Goal: Transaction & Acquisition: Book appointment/travel/reservation

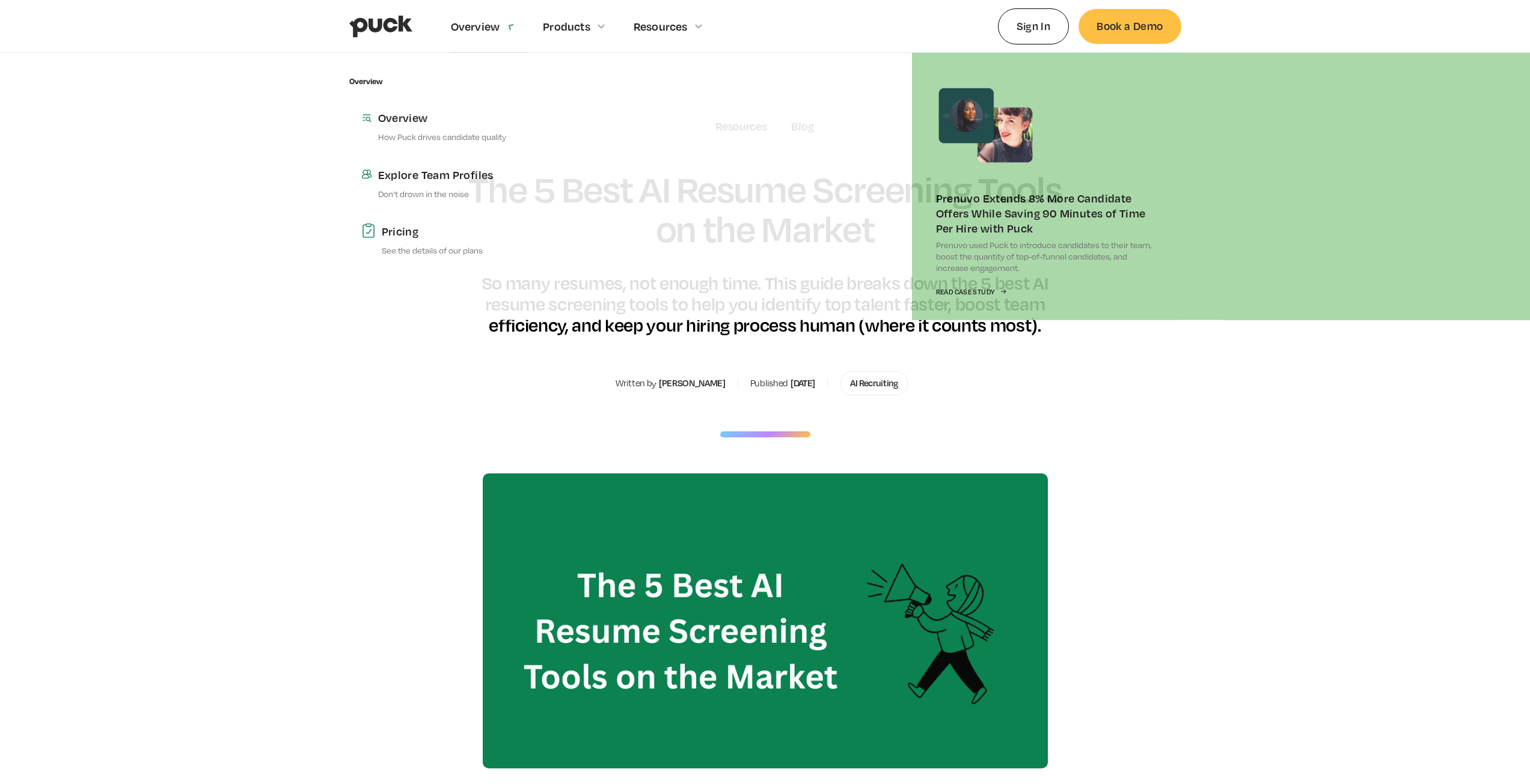
click at [509, 20] on div "Overview" at bounding box center [490, 26] width 78 height 53
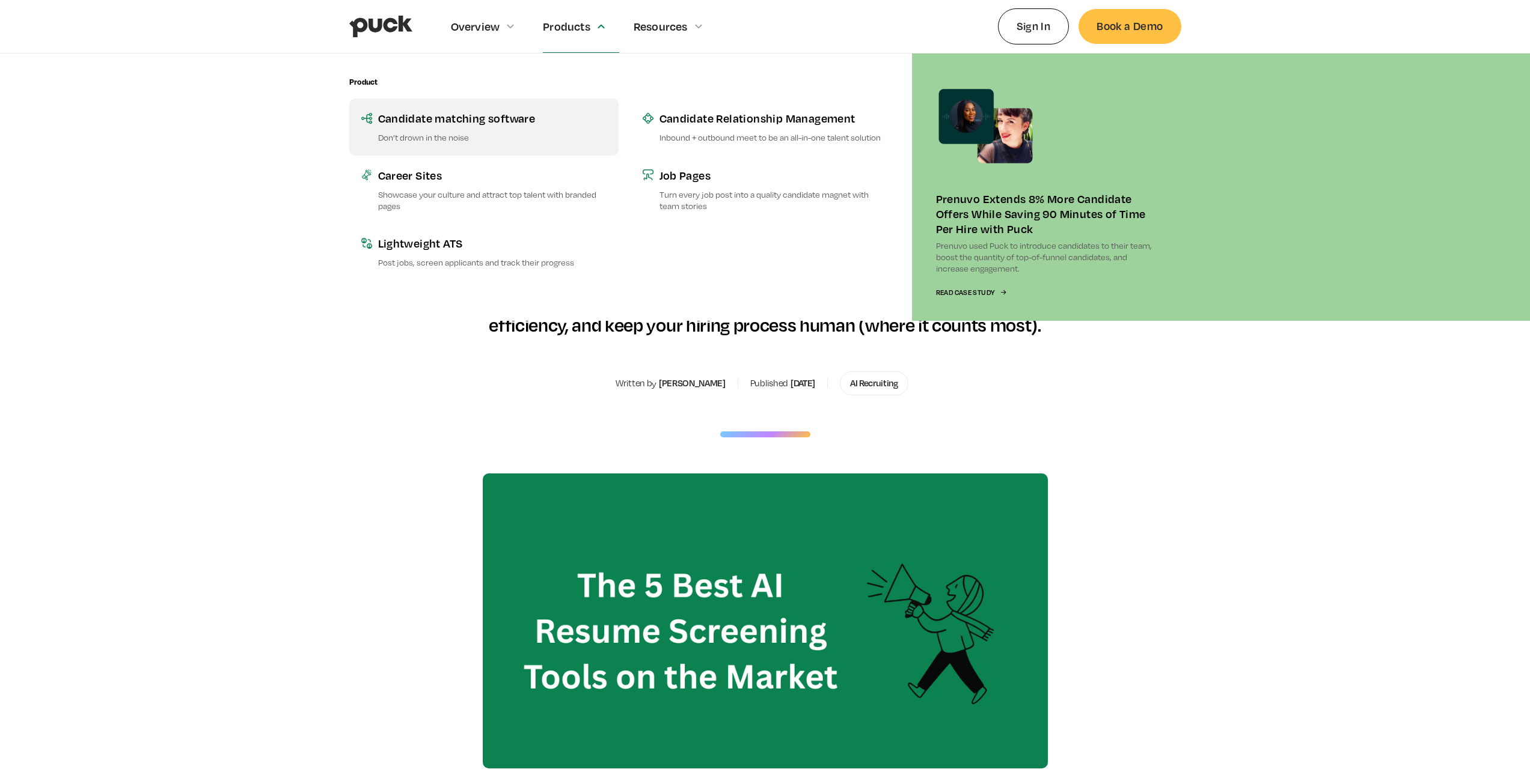
click at [505, 123] on div "Candidate matching software" at bounding box center [492, 118] width 229 height 15
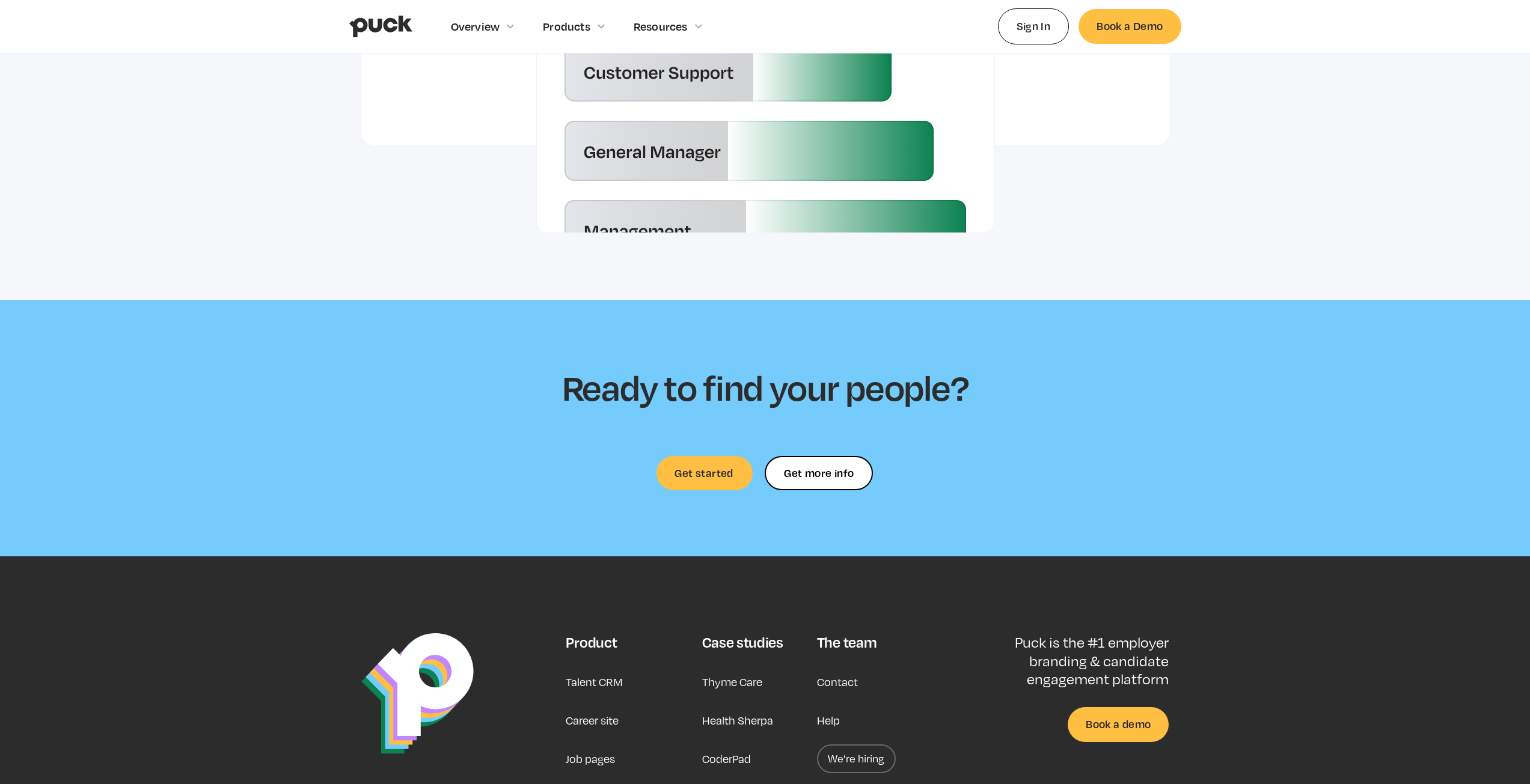
scroll to position [3171, 0]
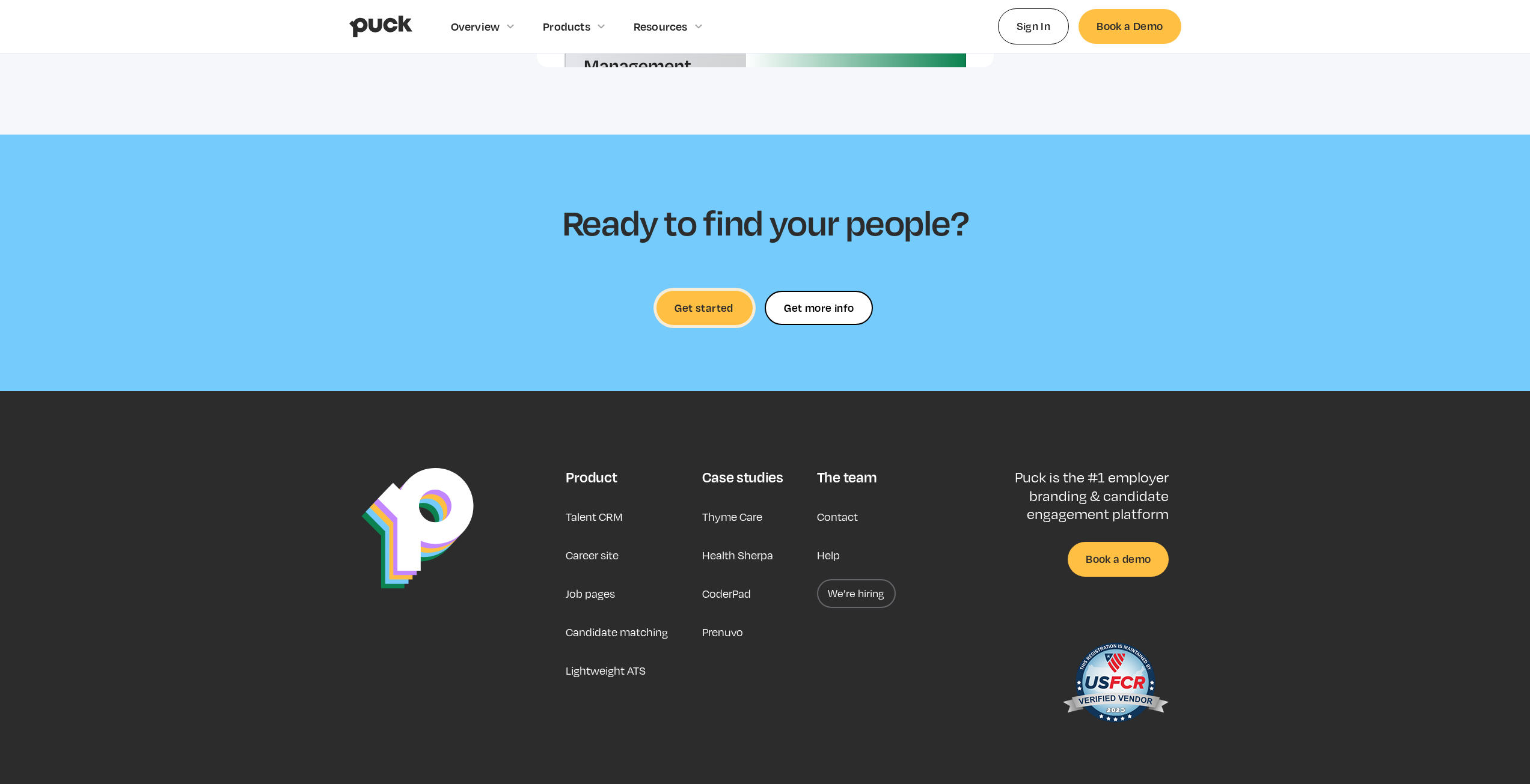
click at [701, 291] on link "Get started" at bounding box center [704, 308] width 97 height 35
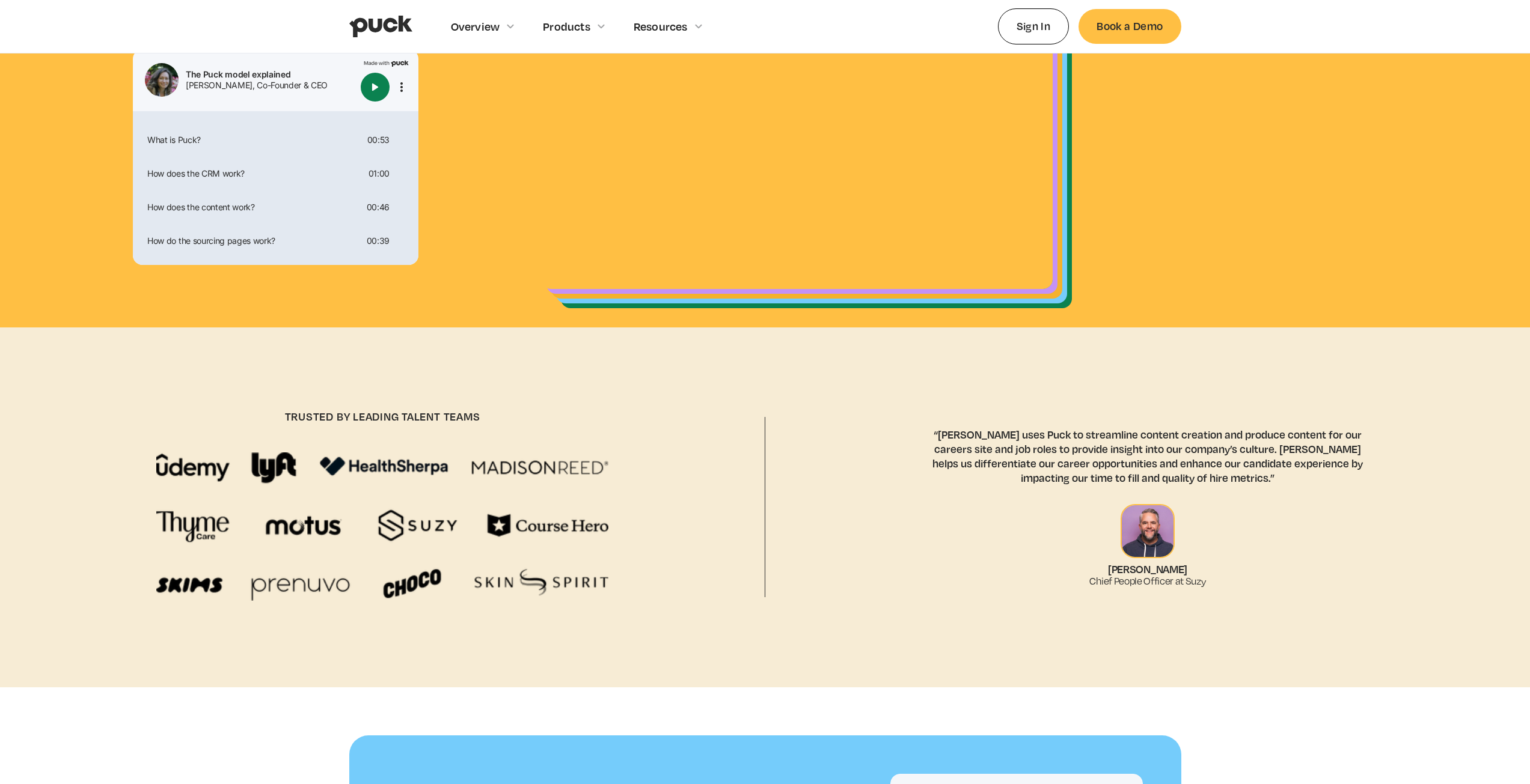
scroll to position [97, 0]
